Goal: Transaction & Acquisition: Purchase product/service

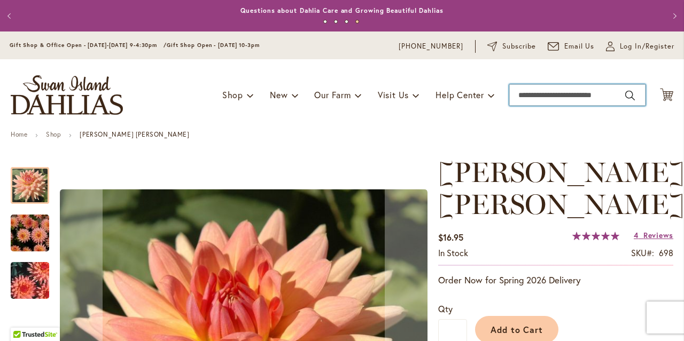
click at [559, 98] on input "Search" at bounding box center [577, 94] width 136 height 21
type input "****"
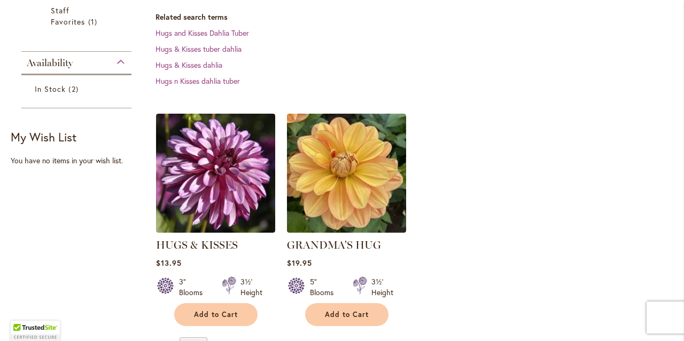
scroll to position [269, 0]
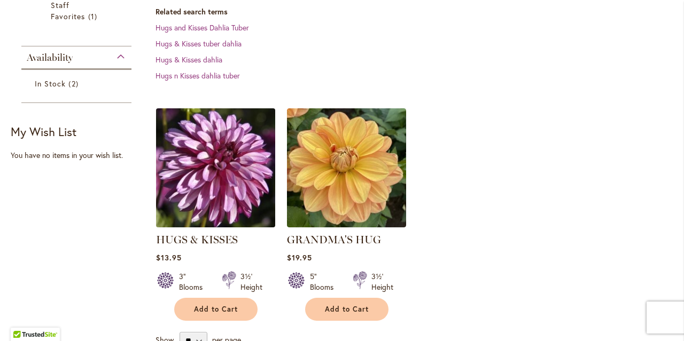
click at [240, 193] on img at bounding box center [215, 167] width 125 height 125
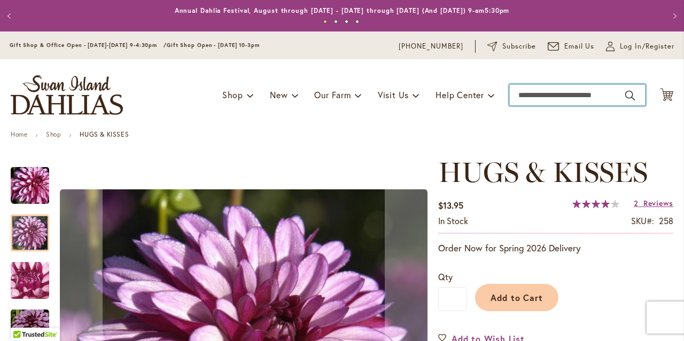
click at [541, 91] on input "Search" at bounding box center [577, 94] width 136 height 21
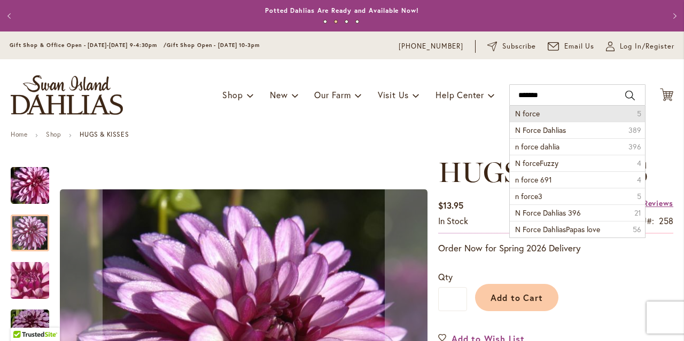
click at [531, 114] on span "N force" at bounding box center [527, 113] width 25 height 10
type input "*******"
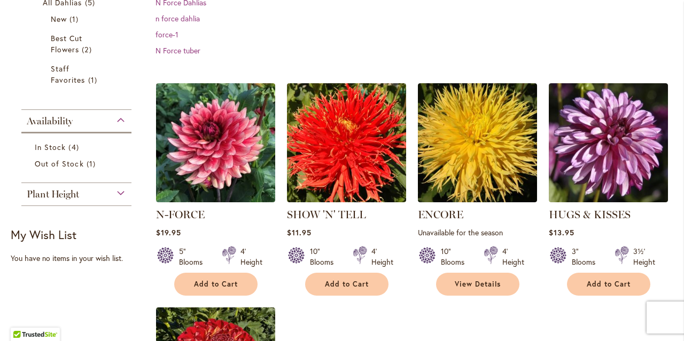
scroll to position [226, 0]
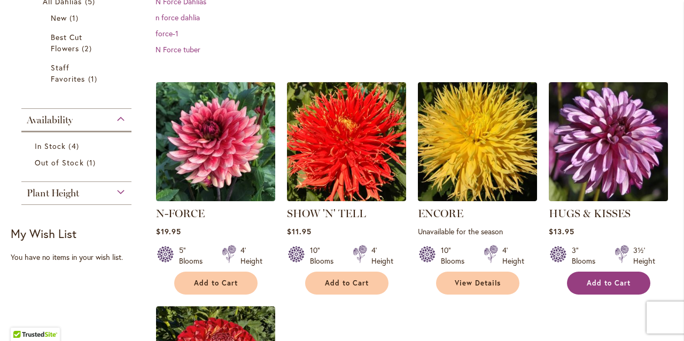
click at [622, 287] on span "Add to Cart" at bounding box center [609, 283] width 44 height 9
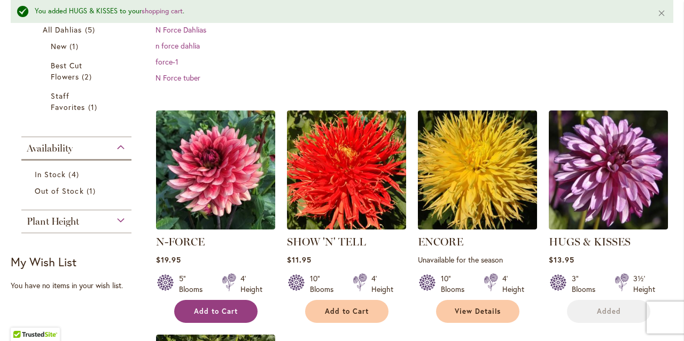
scroll to position [254, 0]
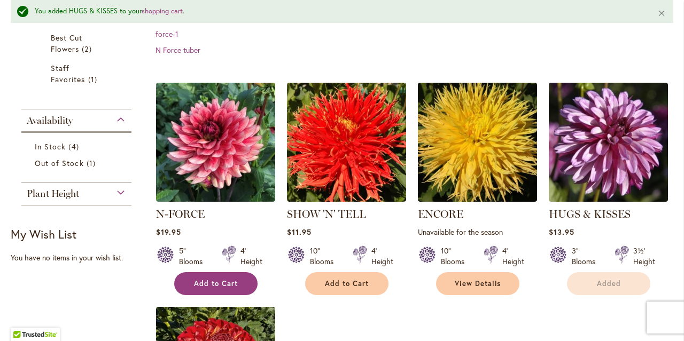
click at [233, 284] on span "Add to Cart" at bounding box center [216, 283] width 44 height 9
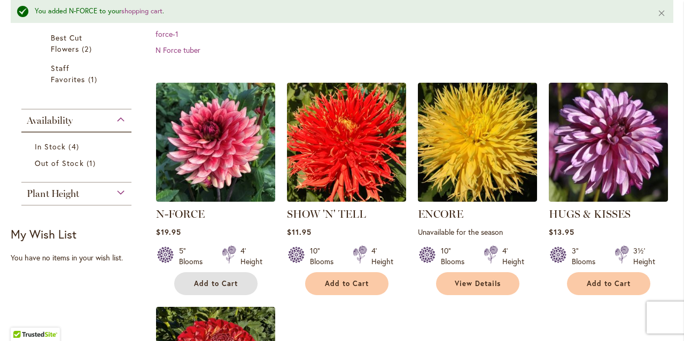
scroll to position [0, 0]
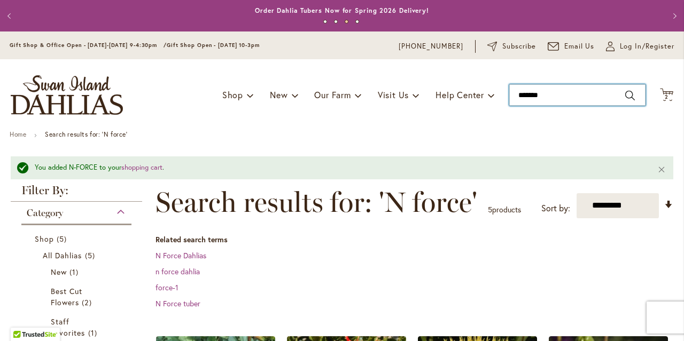
type input "*******"
click at [598, 92] on input "*******" at bounding box center [577, 94] width 136 height 21
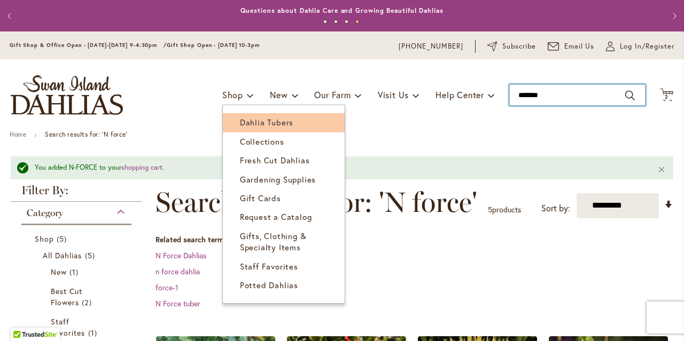
click at [251, 119] on span "Dahlia Tubers" at bounding box center [266, 122] width 53 height 11
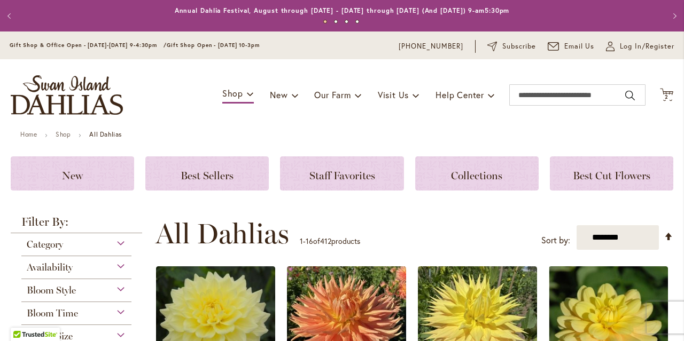
click at [177, 95] on div "Toggle Nav Shop Dahlia Tubers Collections Fresh Cut Dahlias Gardening Supplies …" at bounding box center [342, 95] width 684 height 72
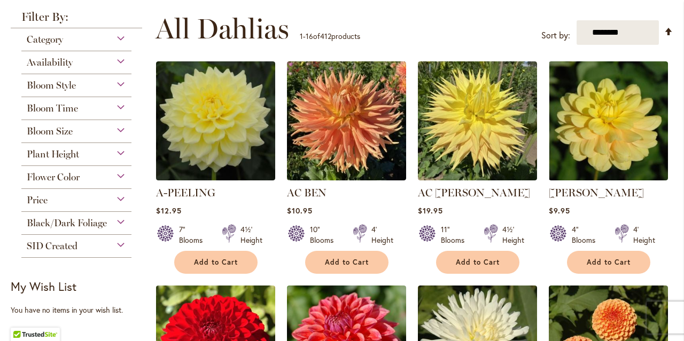
scroll to position [209, 0]
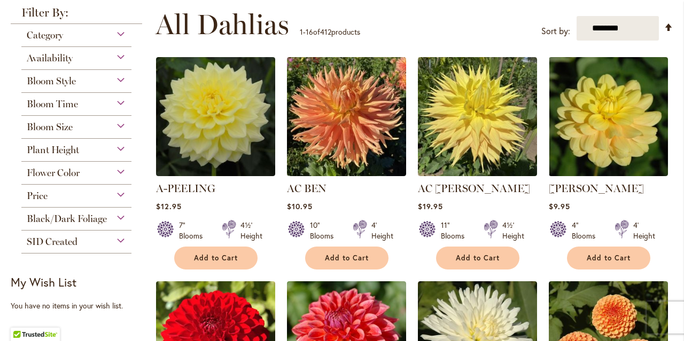
click at [126, 77] on div "Bloom Style" at bounding box center [76, 78] width 110 height 17
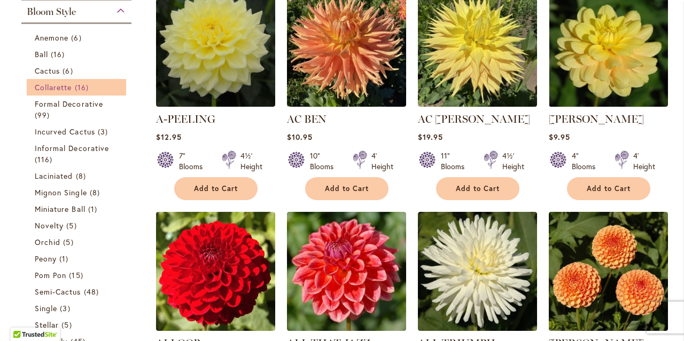
click at [53, 83] on span "Collarette" at bounding box center [53, 87] width 37 height 10
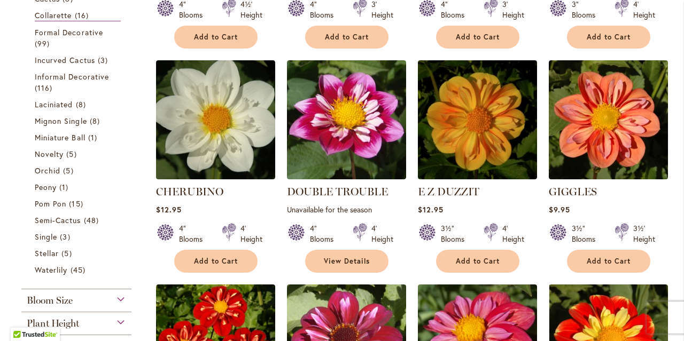
scroll to position [412, 0]
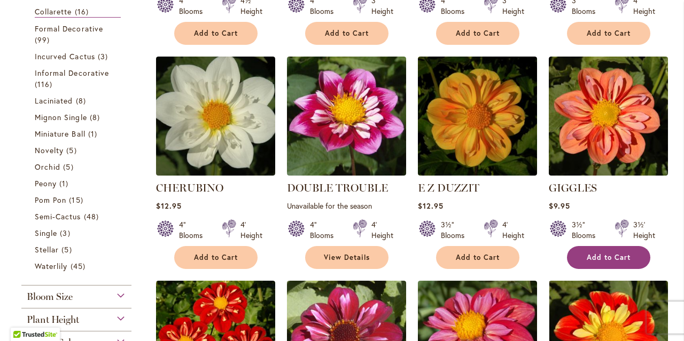
click at [615, 252] on button "Add to Cart" at bounding box center [608, 257] width 83 height 23
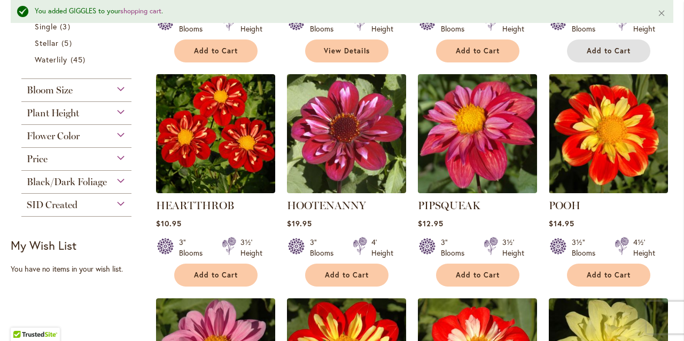
scroll to position [650, 0]
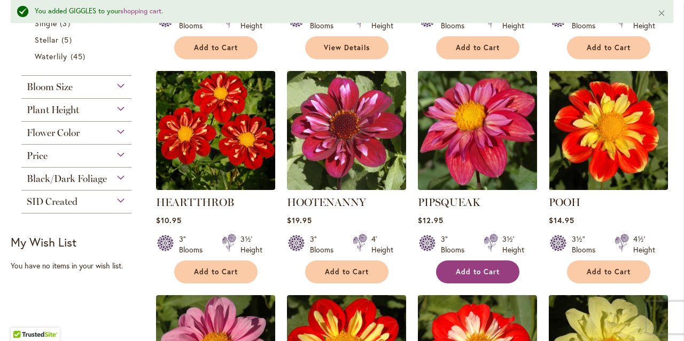
click at [462, 266] on button "Add to Cart" at bounding box center [477, 272] width 83 height 23
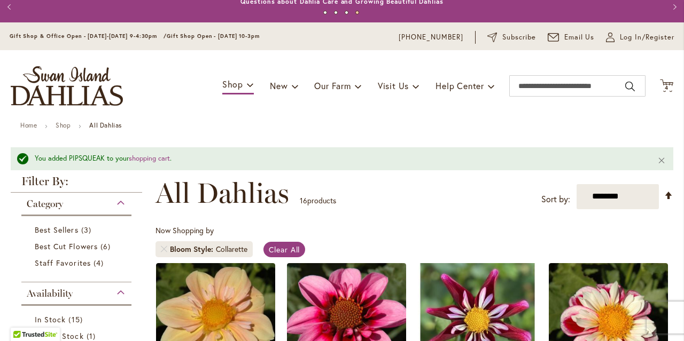
scroll to position [5, 0]
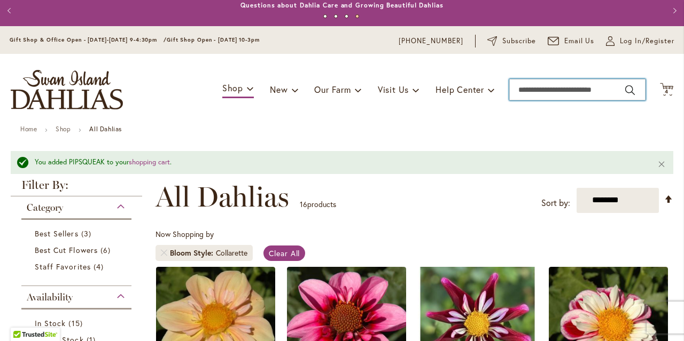
click at [554, 88] on input "Search" at bounding box center [577, 89] width 136 height 21
type input "******"
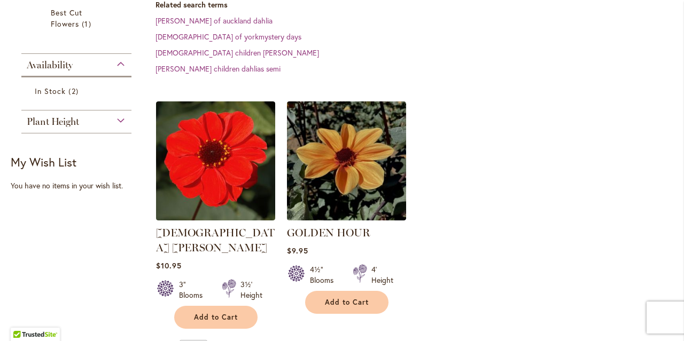
scroll to position [233, 0]
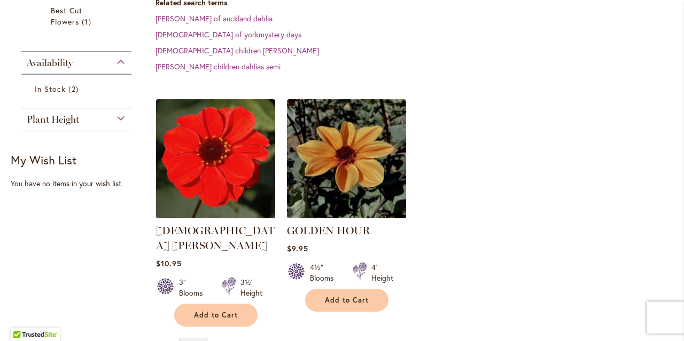
click at [204, 142] on img at bounding box center [215, 159] width 125 height 125
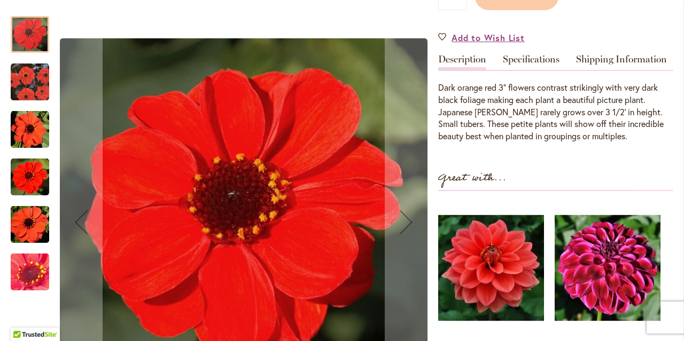
scroll to position [329, 0]
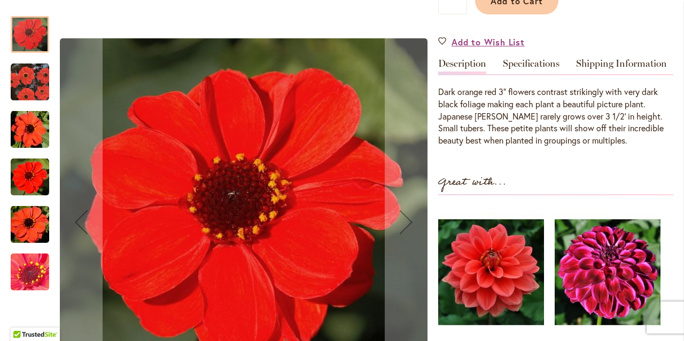
click at [43, 79] on img "JAPANESE BISHOP" at bounding box center [30, 82] width 38 height 38
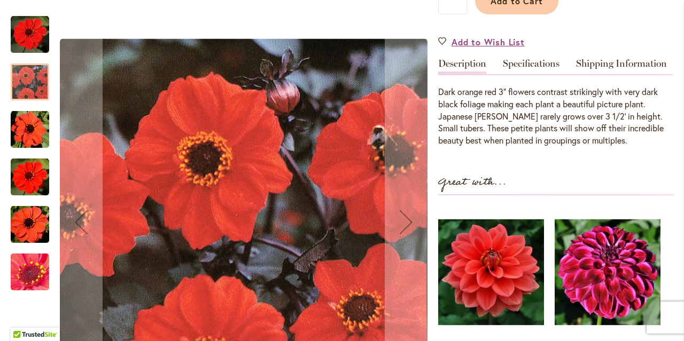
click at [27, 128] on img "JAPANESE BISHOP" at bounding box center [29, 129] width 77 height 51
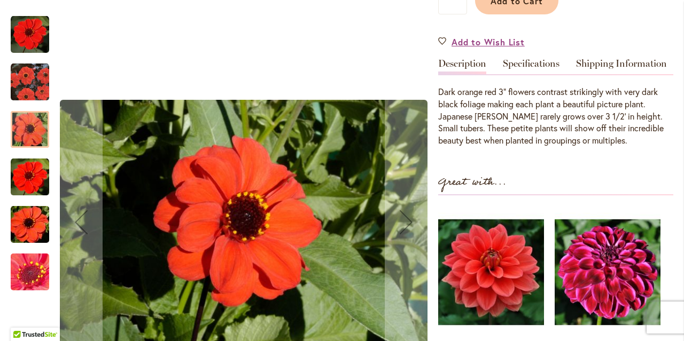
click at [34, 161] on img "JAPANESE BISHOP" at bounding box center [30, 177] width 38 height 38
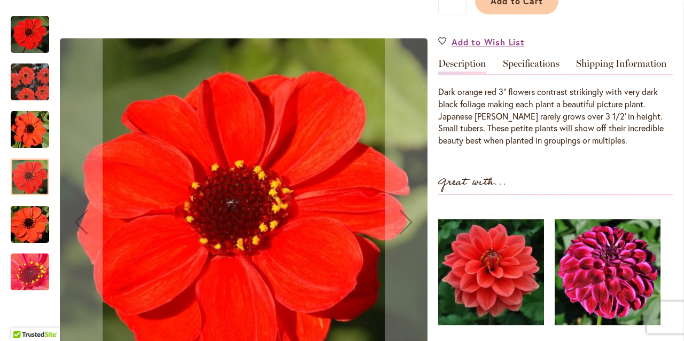
click at [37, 229] on img "JAPANESE BISHOP" at bounding box center [29, 224] width 77 height 51
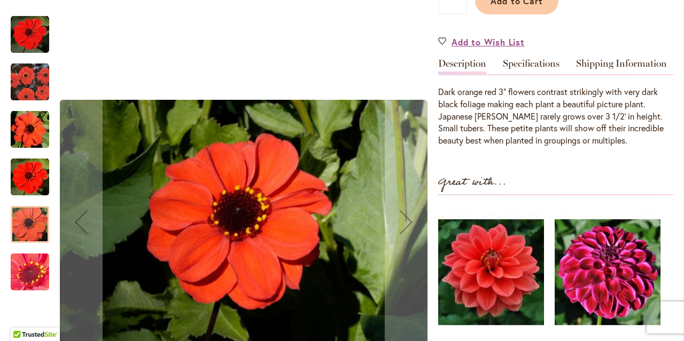
click at [43, 277] on img "JAPANESE BISHOP" at bounding box center [29, 273] width 77 height 58
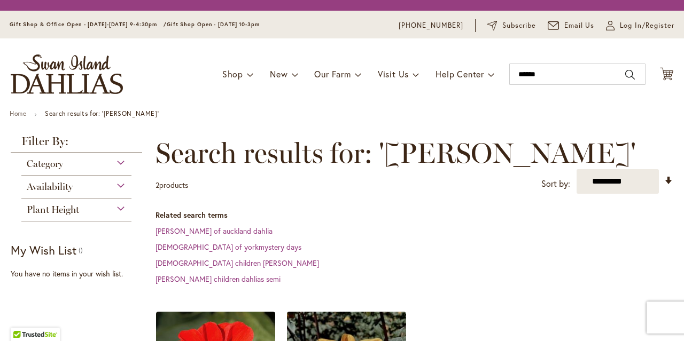
scroll to position [233, 0]
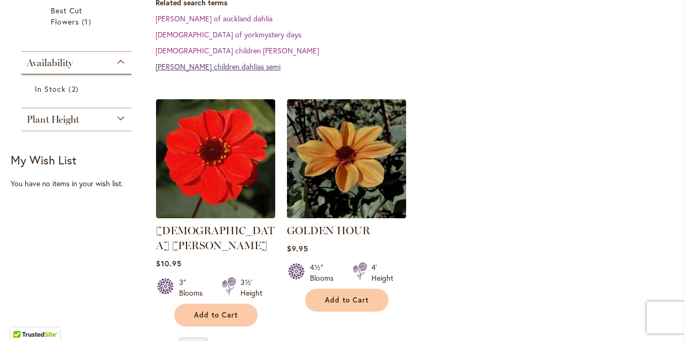
click at [205, 61] on link "[PERSON_NAME] children dahlias semi" at bounding box center [217, 66] width 125 height 10
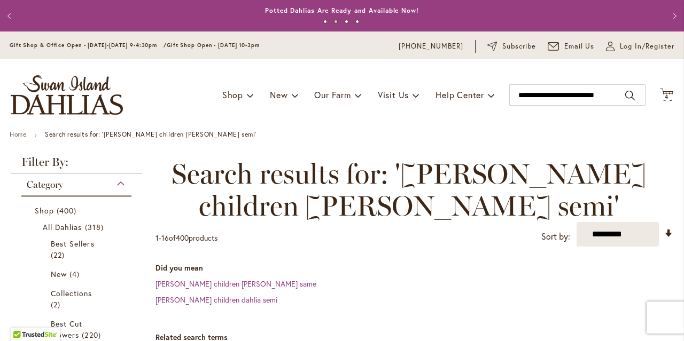
scroll to position [423, 0]
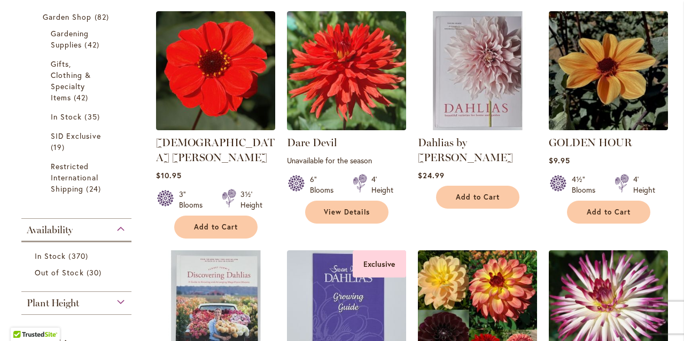
drag, startPoint x: 680, startPoint y: 102, endPoint x: 678, endPoint y: 153, distance: 50.8
click at [11, 104] on div "Category Shop 400 items All Dahlias 318 items Best Sellers 22 items" at bounding box center [76, 32] width 131 height 565
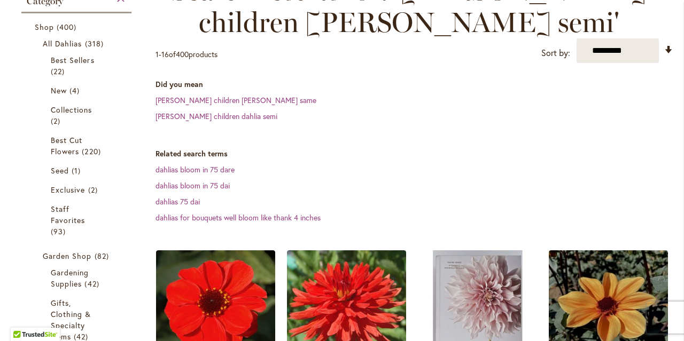
scroll to position [154, 0]
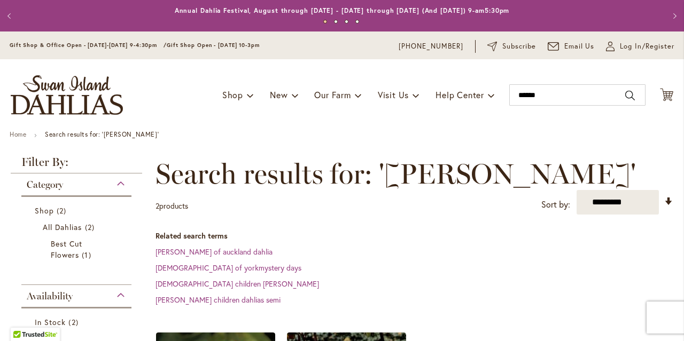
scroll to position [233, 0]
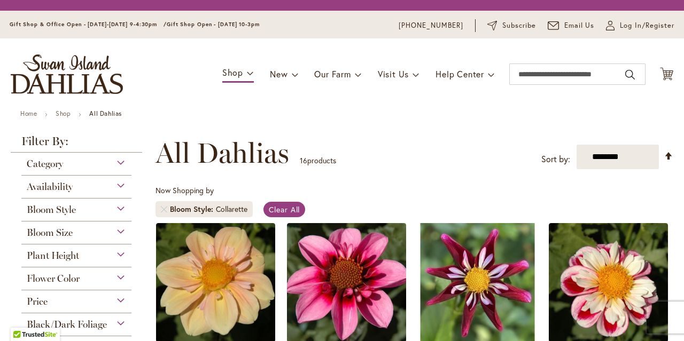
scroll to position [5, 0]
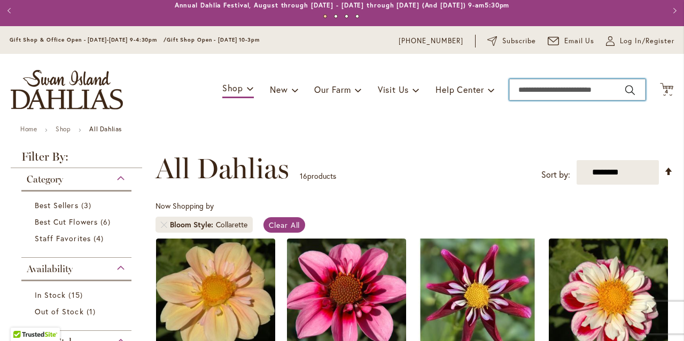
click at [570, 83] on input "Search" at bounding box center [577, 89] width 136 height 21
type input "*****"
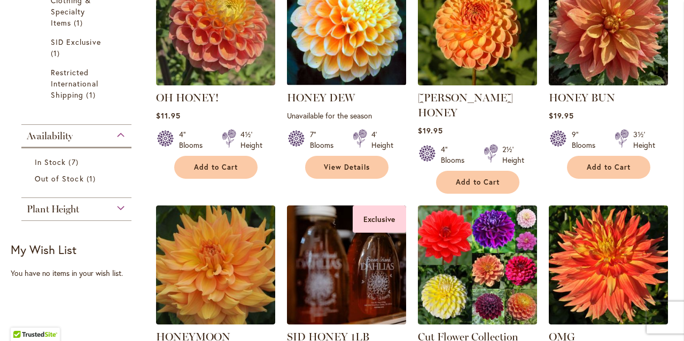
scroll to position [370, 0]
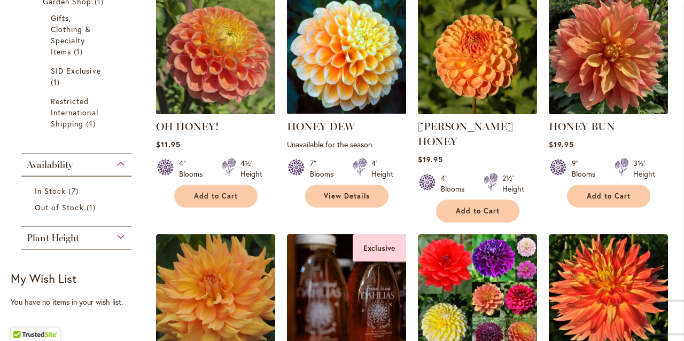
click at [237, 80] on img at bounding box center [215, 55] width 125 height 125
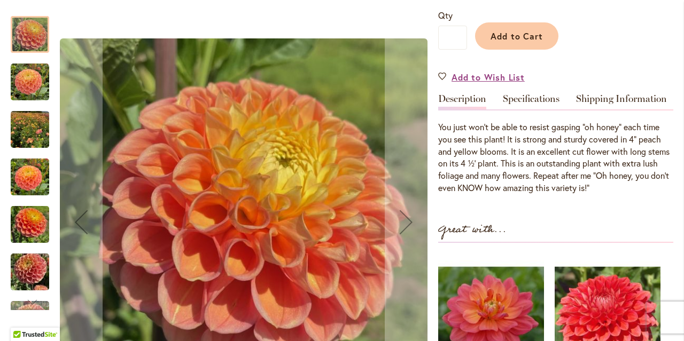
scroll to position [256, 0]
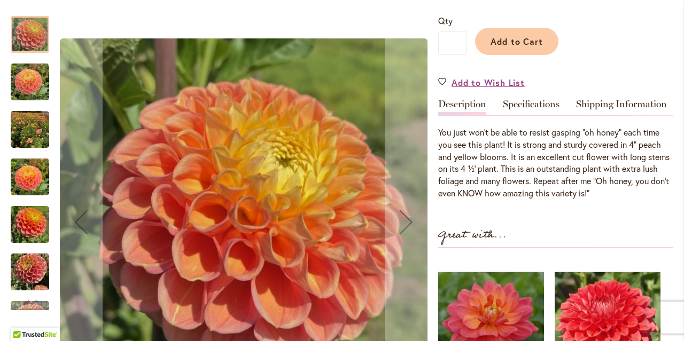
click at [21, 92] on img "Oh Honey!" at bounding box center [30, 82] width 38 height 38
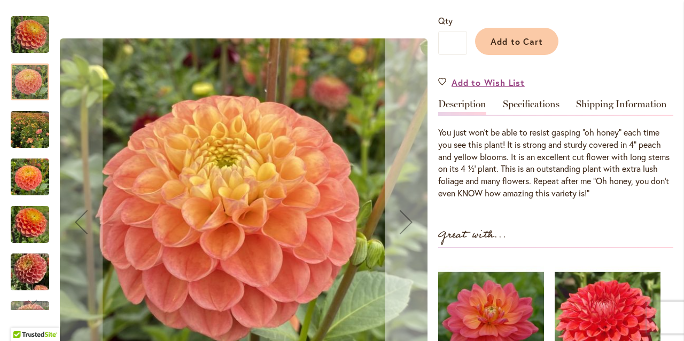
click at [408, 212] on div "Next" at bounding box center [406, 222] width 43 height 43
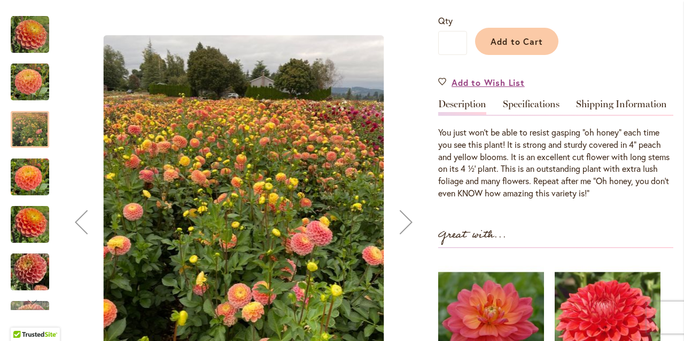
click at [408, 212] on div "Next" at bounding box center [406, 222] width 43 height 43
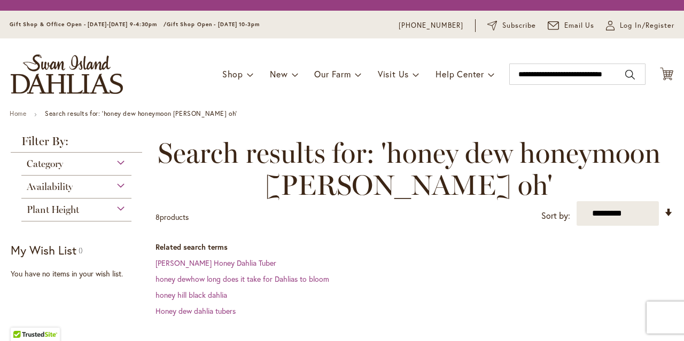
scroll to position [370, 0]
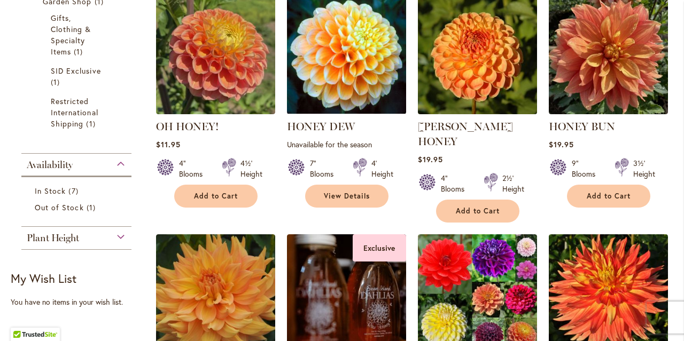
click at [499, 49] on img at bounding box center [477, 55] width 125 height 125
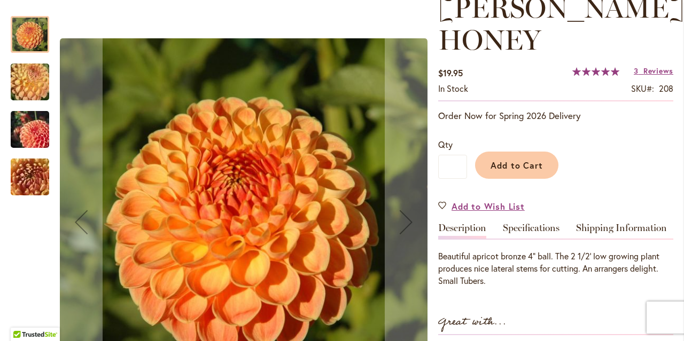
scroll to position [135, 0]
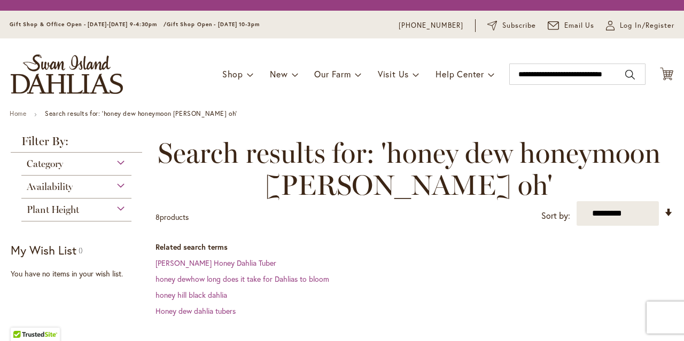
scroll to position [370, 0]
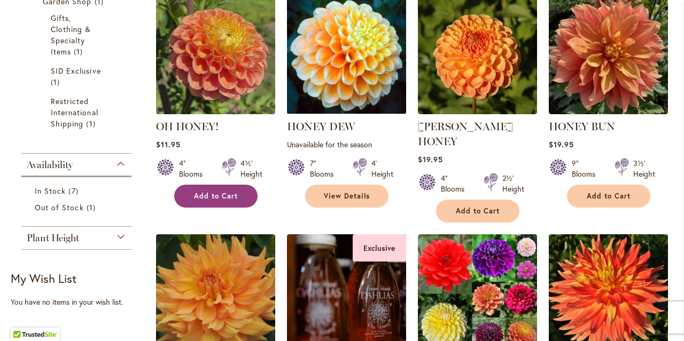
click at [231, 193] on span "Add to Cart" at bounding box center [216, 196] width 44 height 9
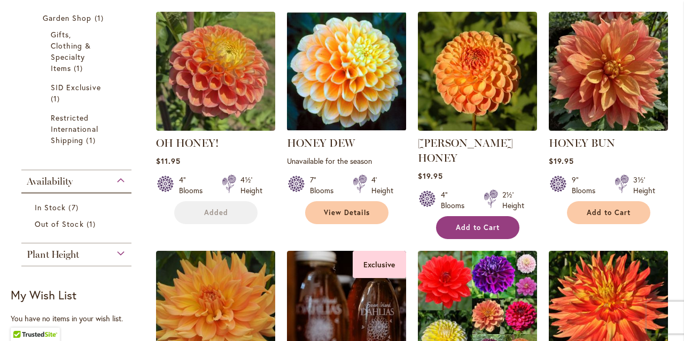
scroll to position [381, 0]
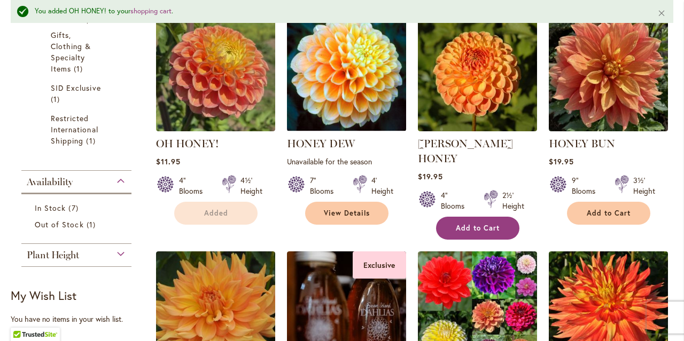
click at [461, 224] on span "Add to Cart" at bounding box center [478, 228] width 44 height 9
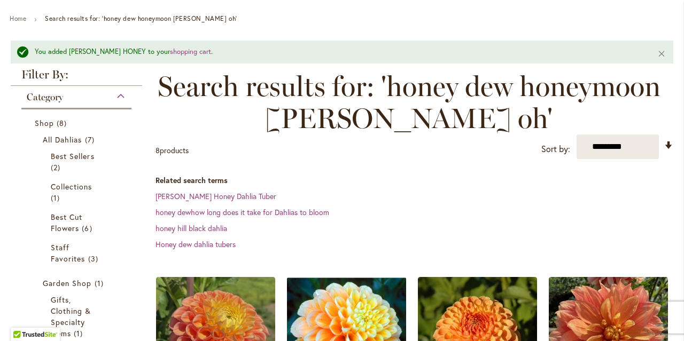
scroll to position [175, 0]
